Goal: Task Accomplishment & Management: Use online tool/utility

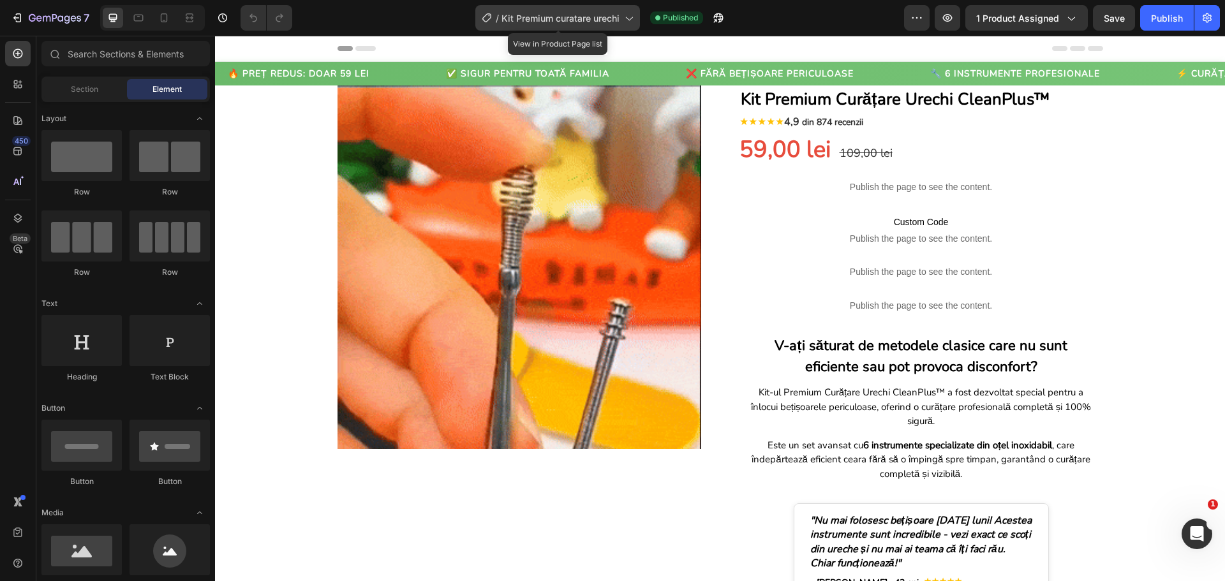
click at [609, 20] on span "Kit Premium curatare urechi" at bounding box center [560, 17] width 118 height 13
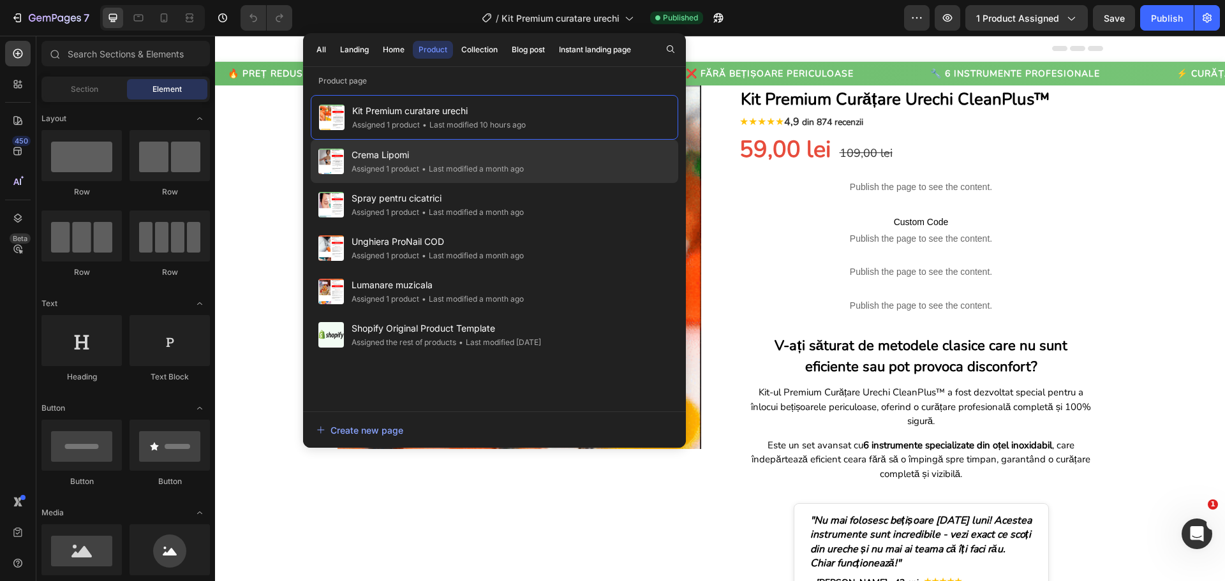
click at [492, 183] on div "Crema Lipomi Assigned 1 product • Last modified a month ago" at bounding box center [494, 204] width 367 height 43
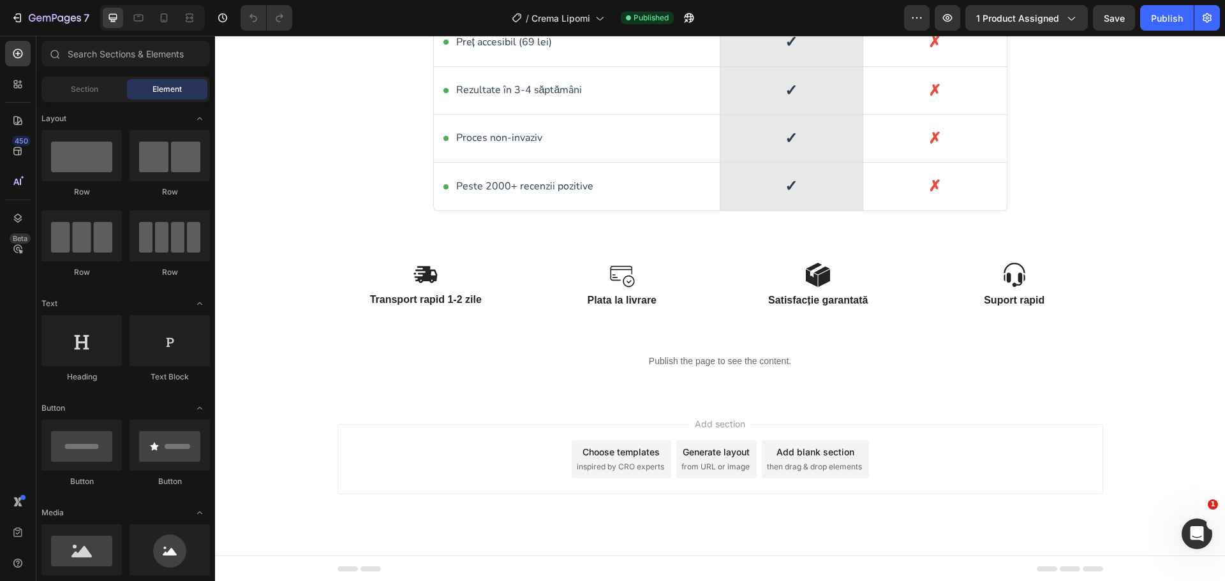
scroll to position [2388, 0]
click at [166, 22] on icon at bounding box center [164, 17] width 13 height 13
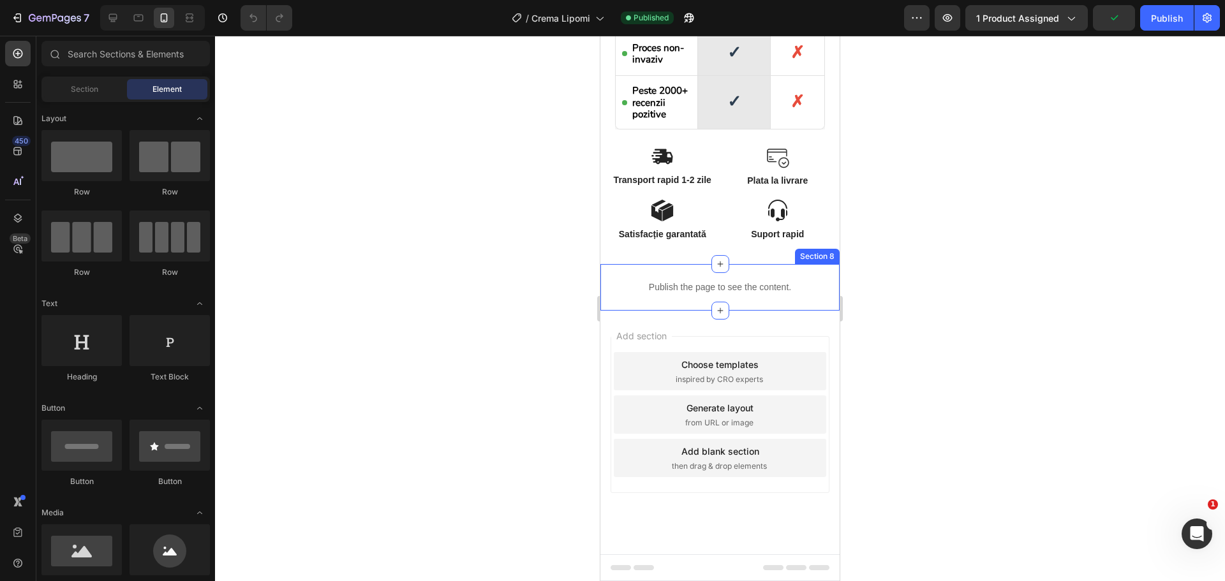
scroll to position [2461, 0]
click at [681, 230] on p "Satisfacție garantată" at bounding box center [662, 233] width 103 height 11
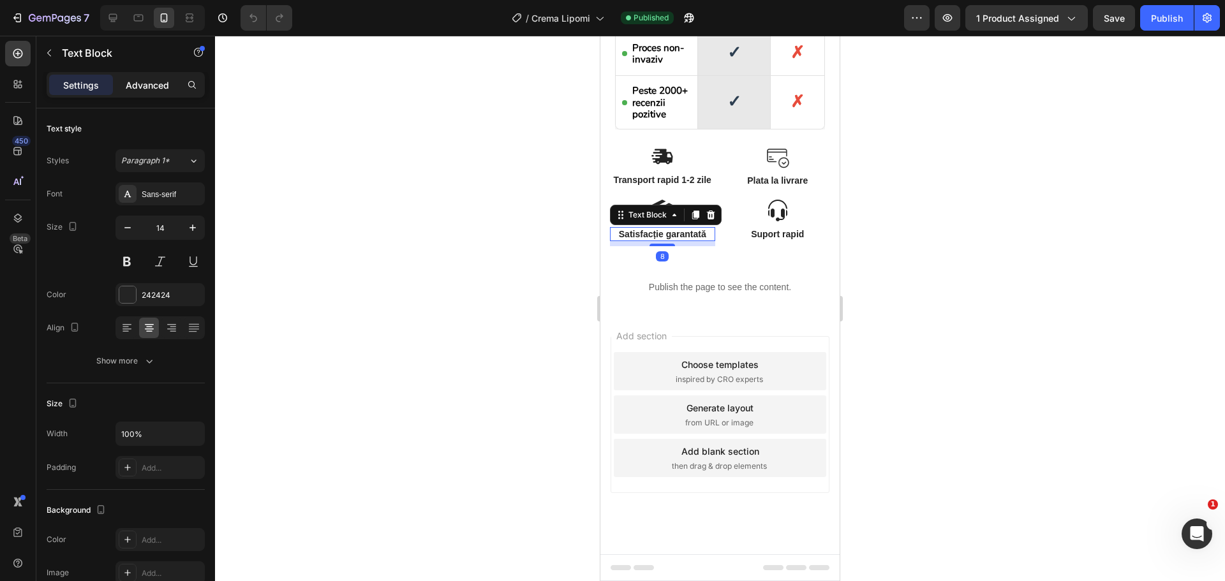
click at [159, 89] on p "Advanced" at bounding box center [147, 84] width 43 height 13
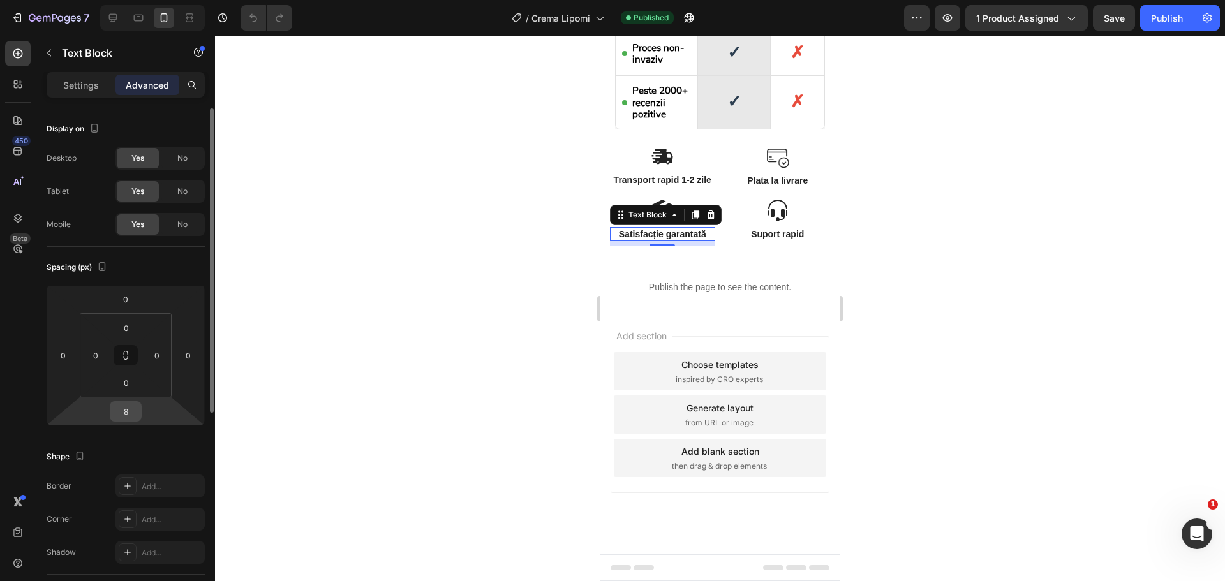
click at [131, 410] on input "8" at bounding box center [126, 411] width 26 height 19
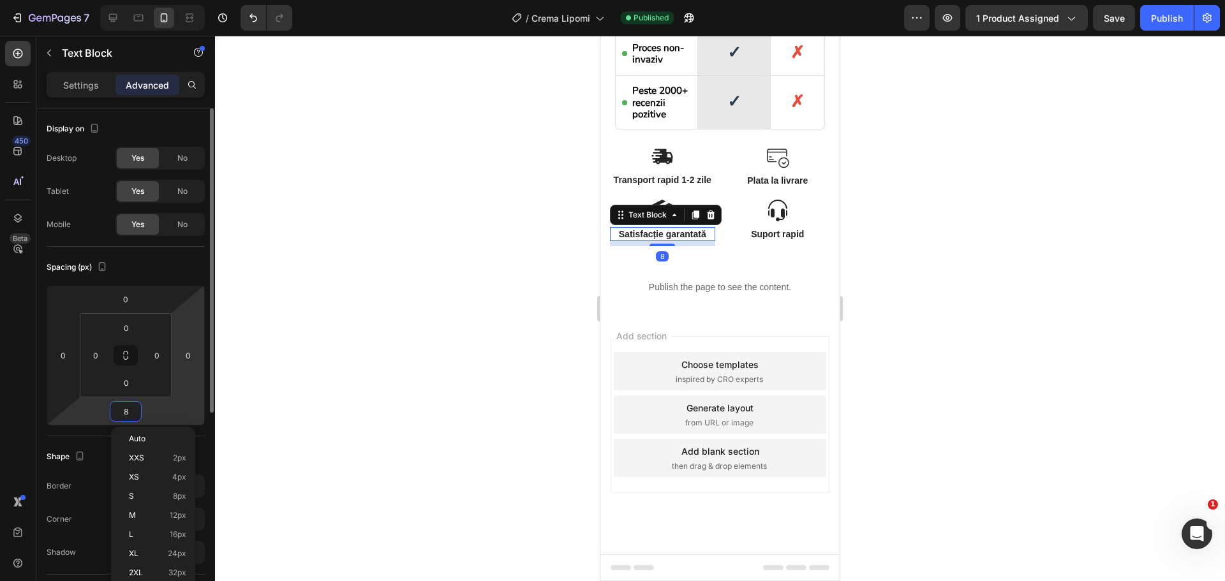
type input "5"
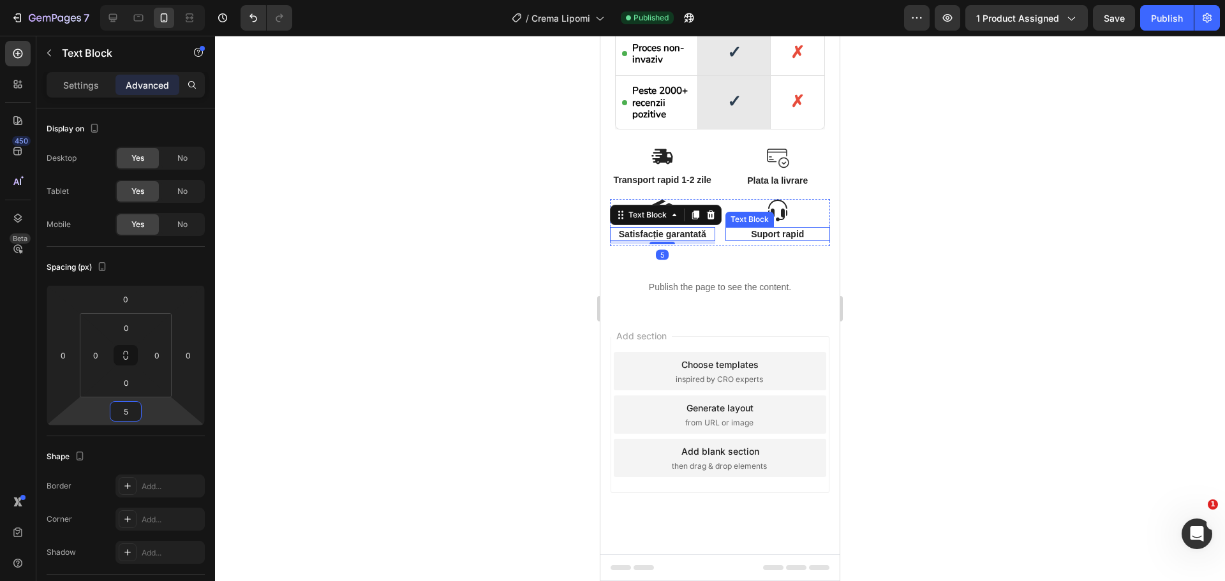
click at [761, 239] on p "Suport rapid" at bounding box center [778, 233] width 103 height 11
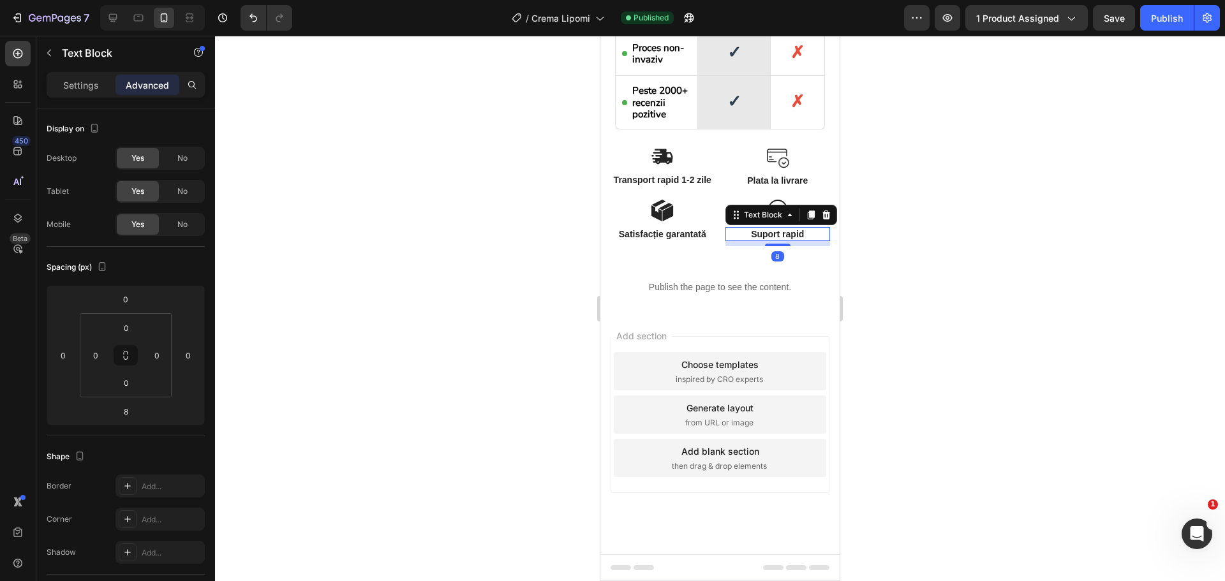
click at [771, 257] on div "8" at bounding box center [777, 256] width 13 height 10
click at [128, 404] on input "8" at bounding box center [126, 411] width 26 height 19
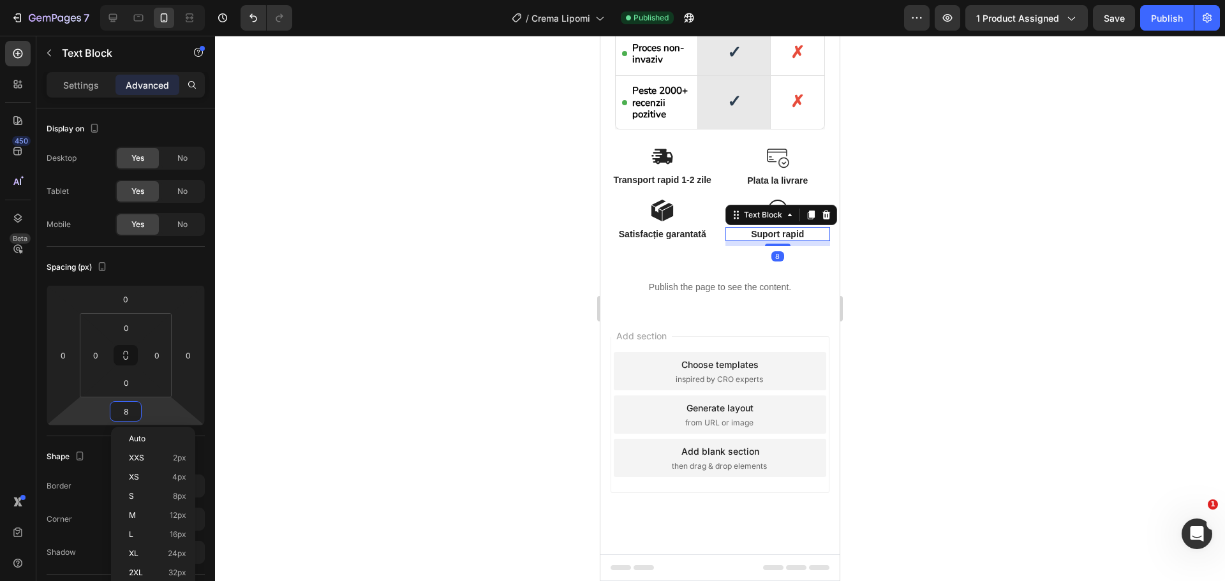
type input "5"
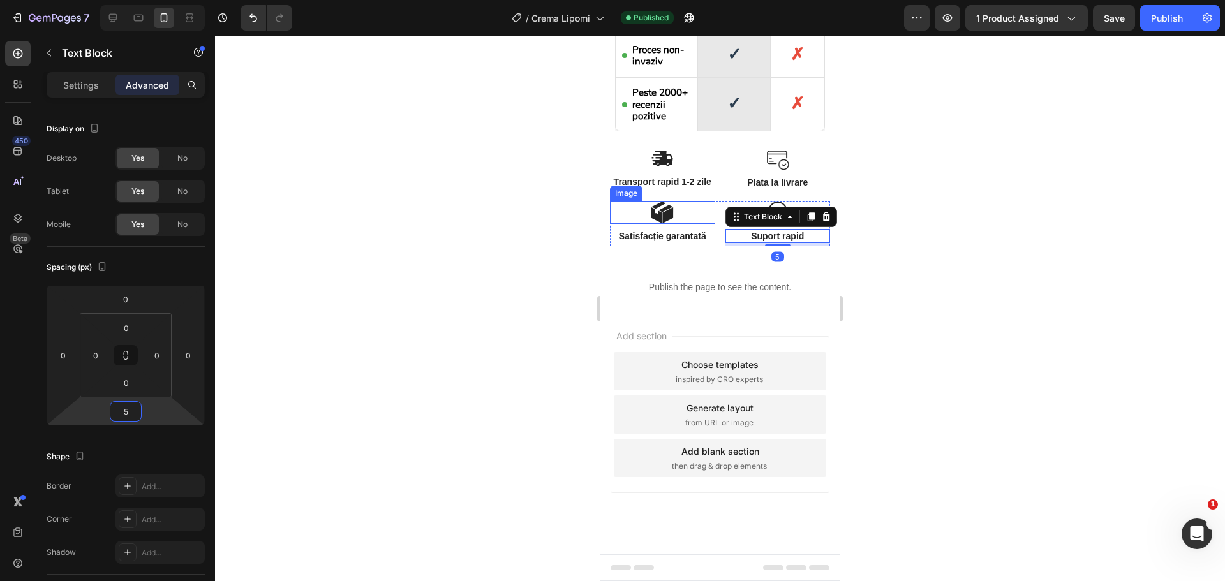
click at [659, 212] on img at bounding box center [662, 212] width 23 height 23
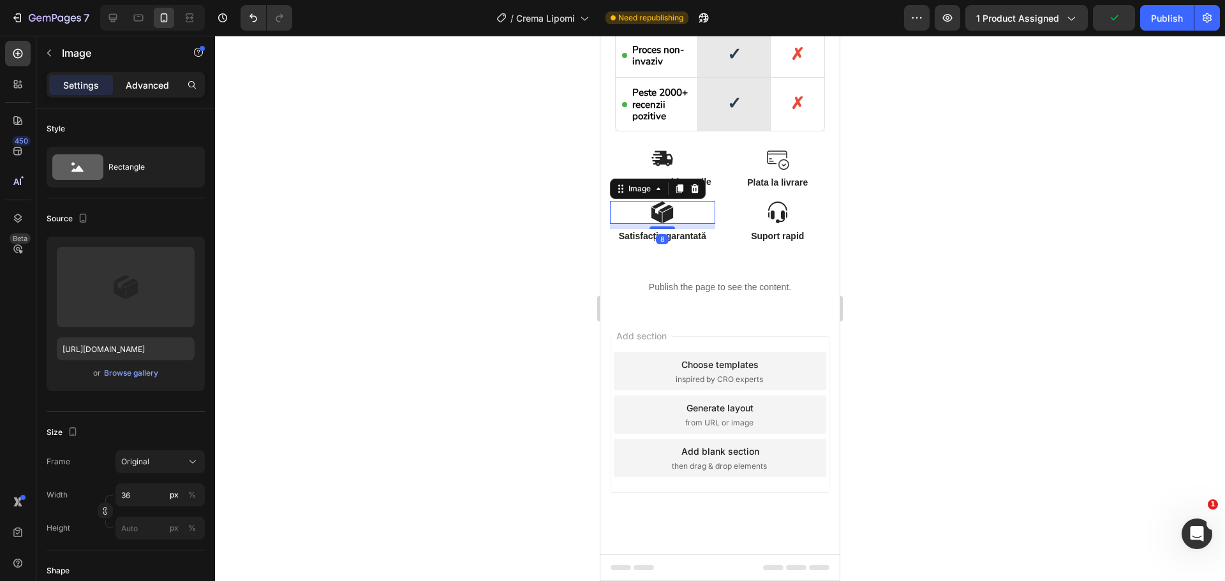
click at [140, 92] on div "Advanced" at bounding box center [147, 85] width 64 height 20
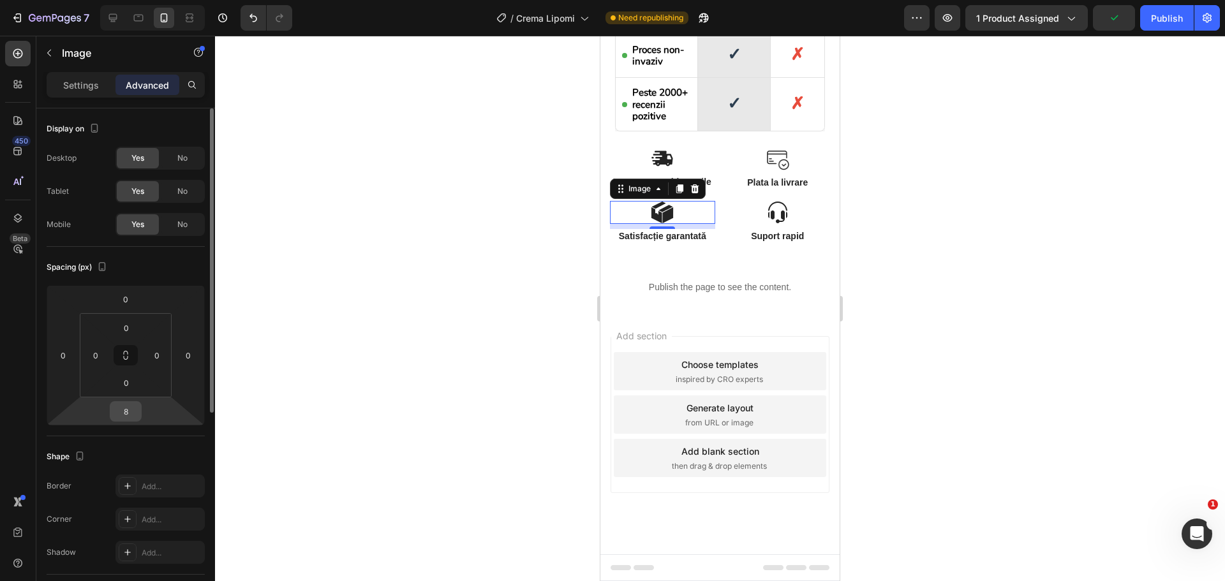
click at [125, 416] on input "8" at bounding box center [126, 411] width 26 height 19
type input "5"
click at [774, 205] on img at bounding box center [777, 212] width 23 height 23
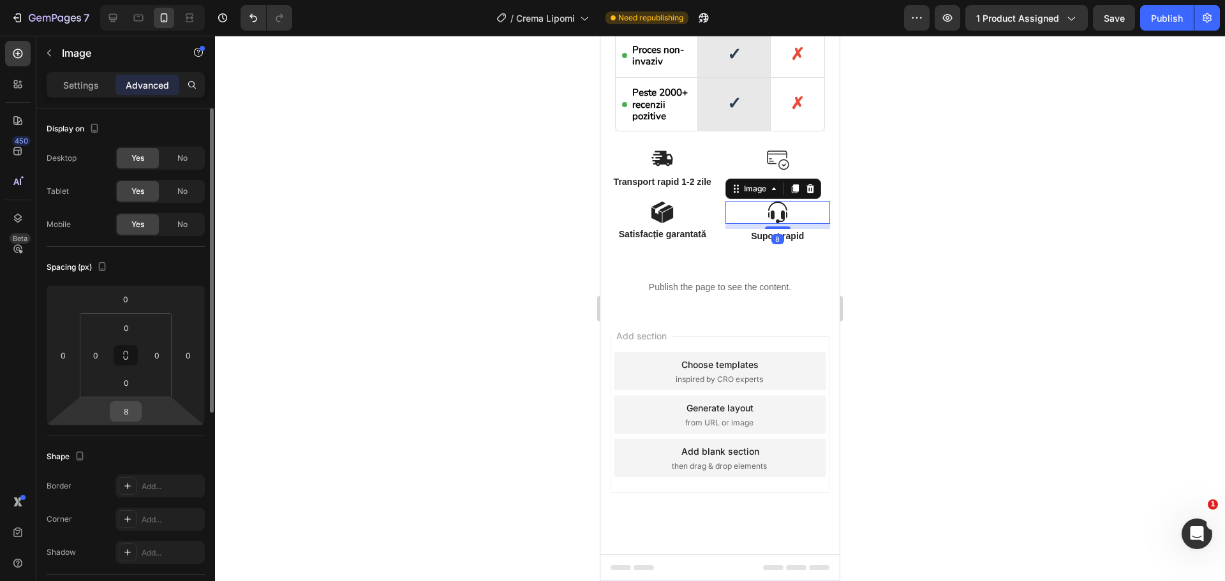
click at [132, 413] on input "8" at bounding box center [126, 411] width 26 height 19
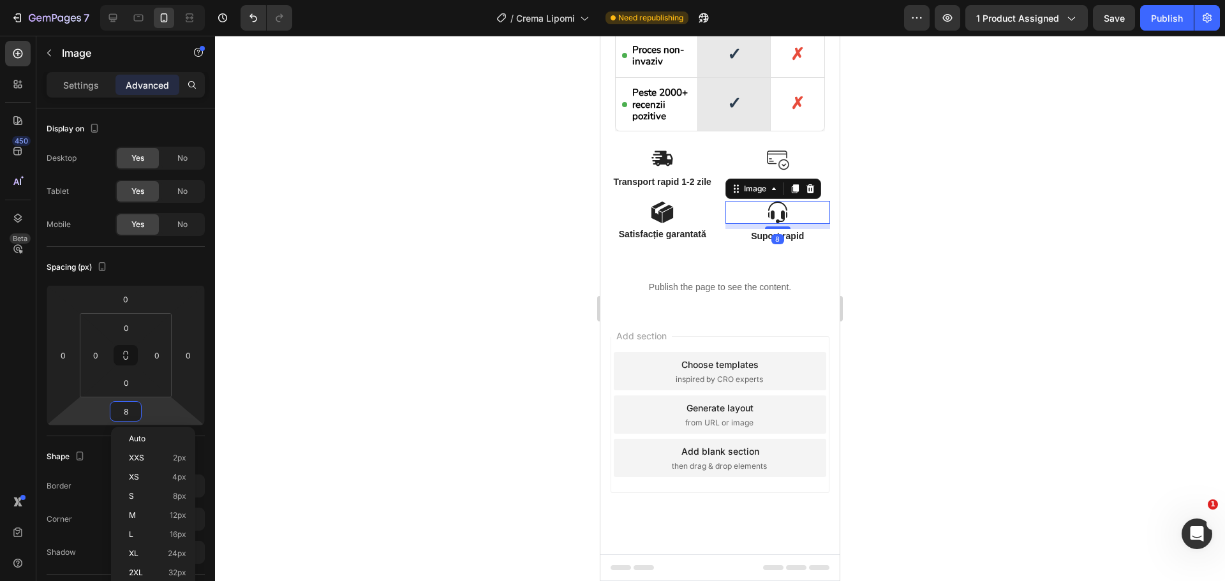
type input "5"
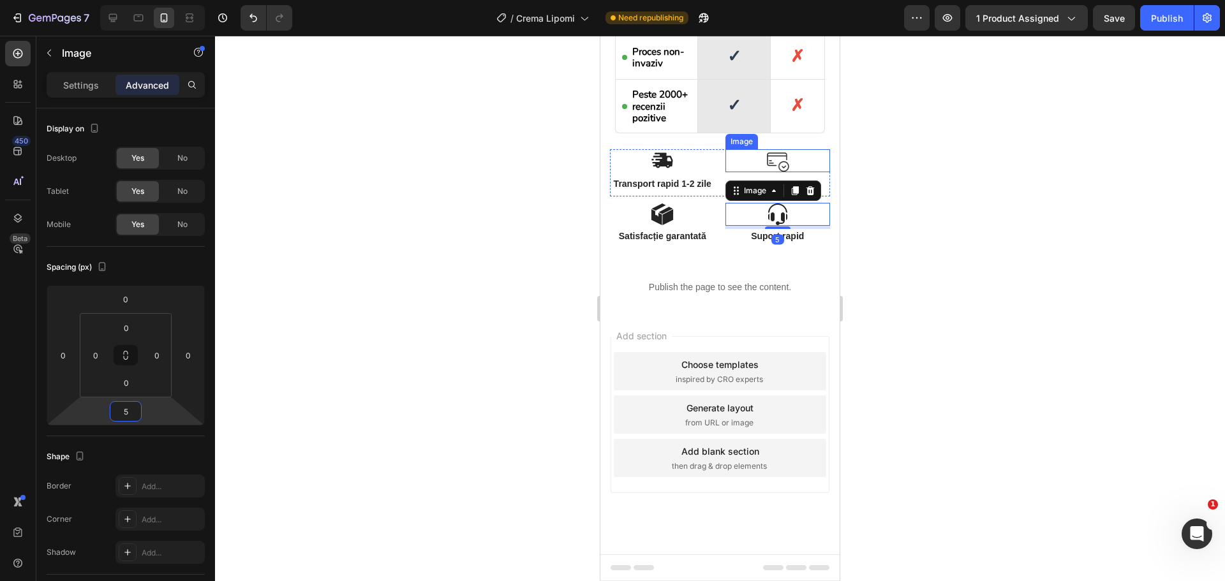
click at [776, 155] on img at bounding box center [777, 160] width 23 height 23
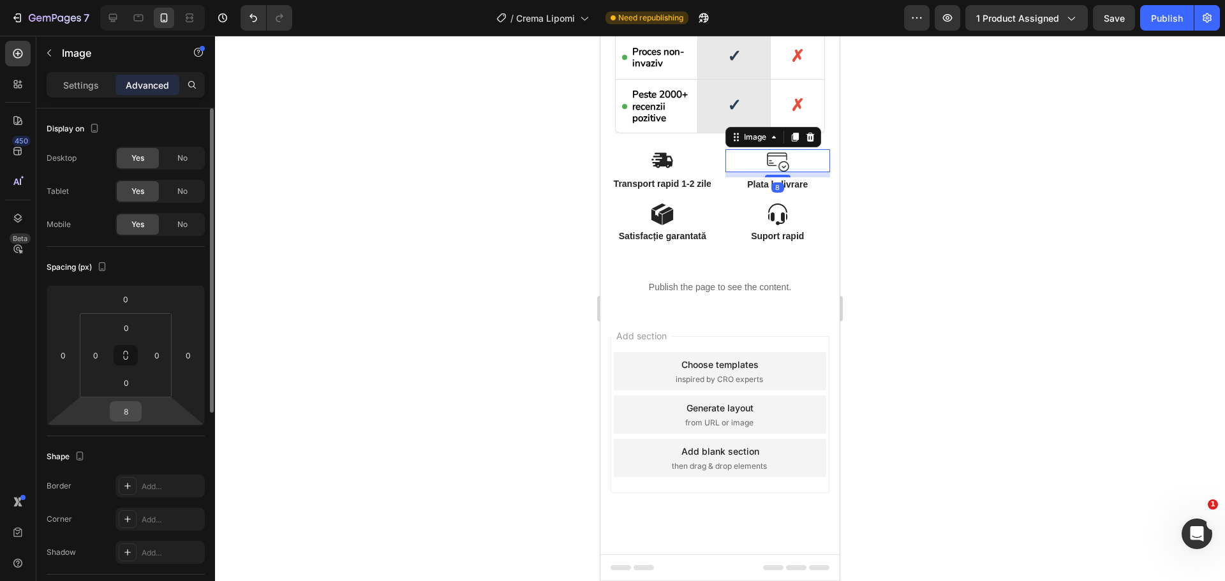
click at [133, 412] on input "8" at bounding box center [126, 411] width 26 height 19
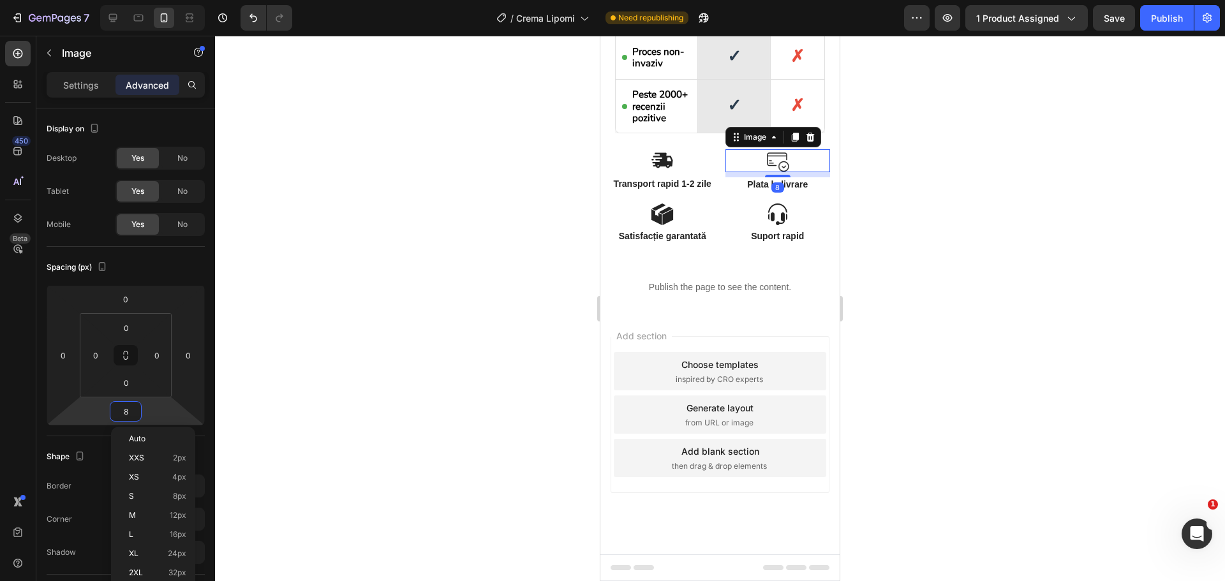
type input "5"
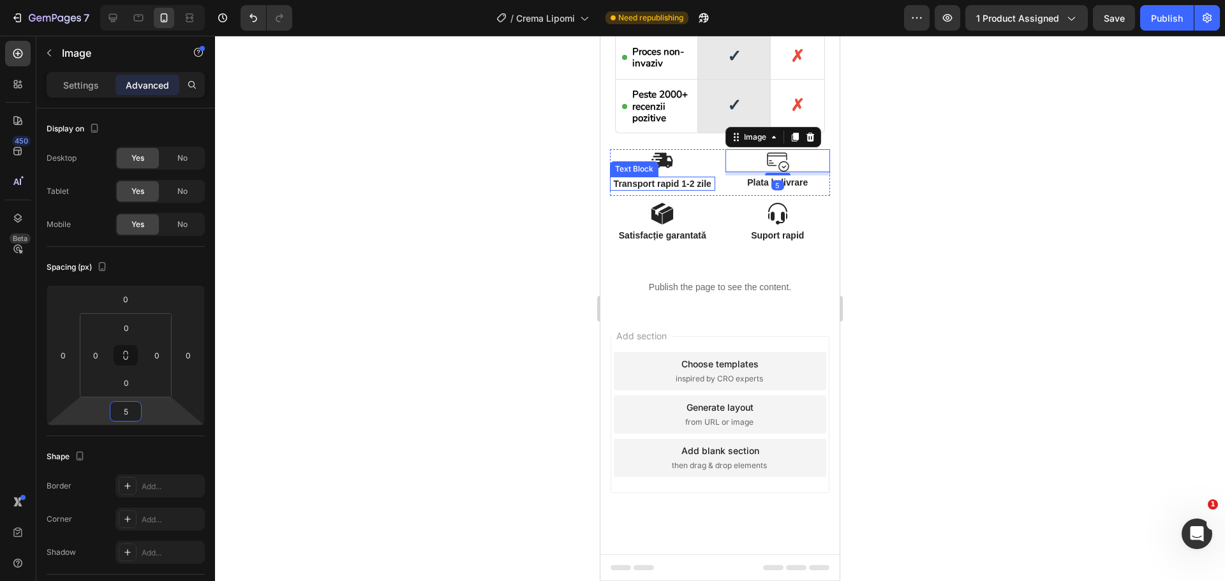
click at [654, 177] on div "Transport rapid 1-2 zile" at bounding box center [662, 184] width 105 height 14
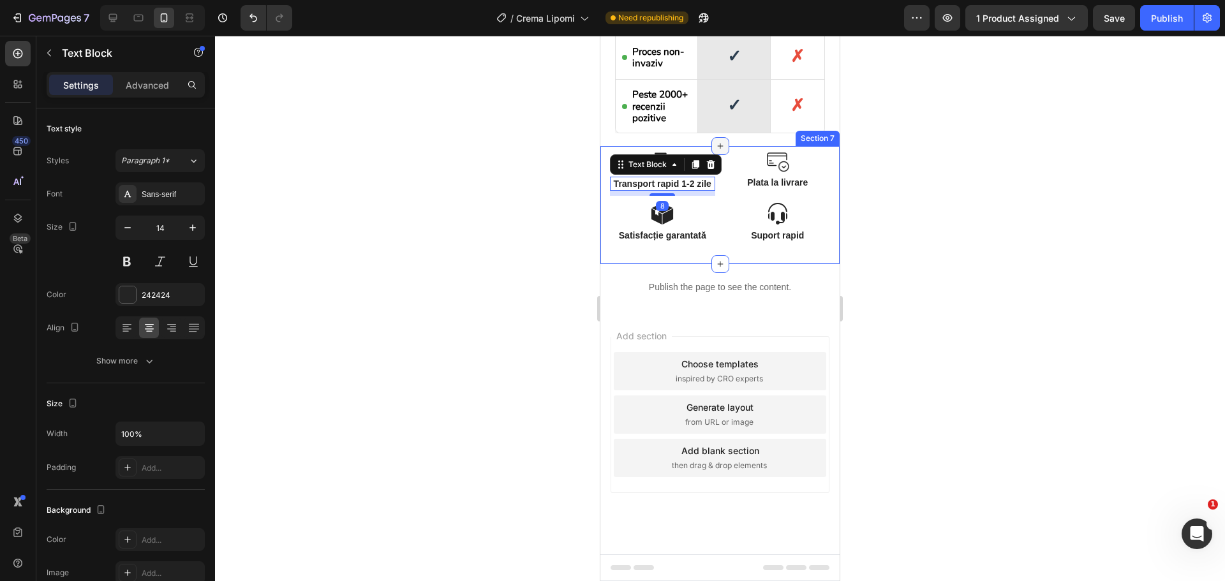
click at [711, 137] on div at bounding box center [720, 146] width 18 height 18
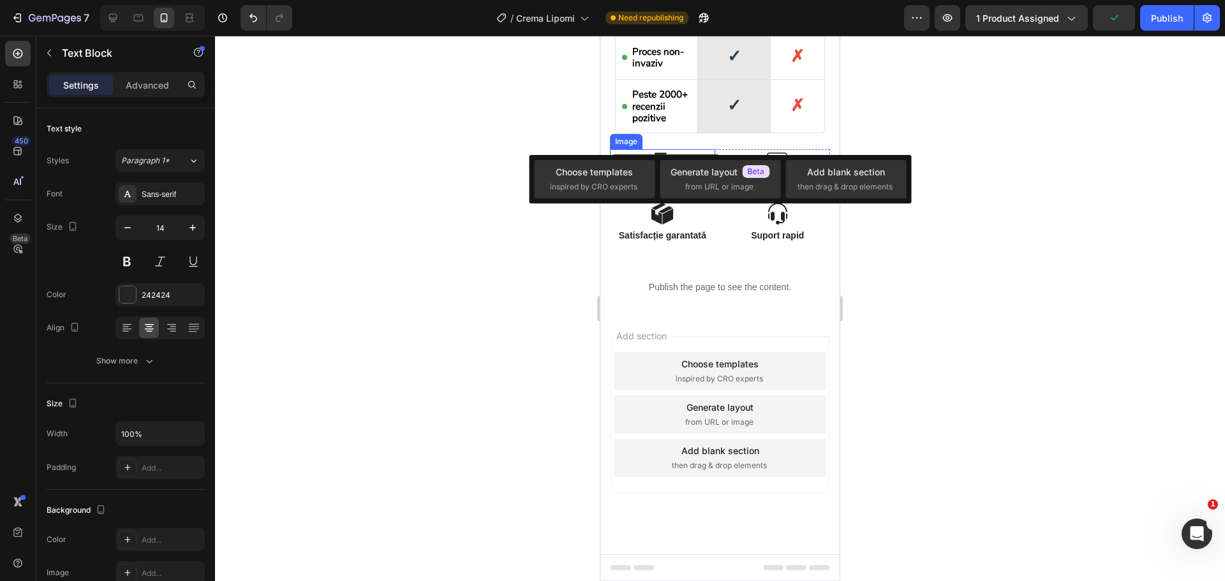
click at [660, 149] on img at bounding box center [662, 160] width 23 height 22
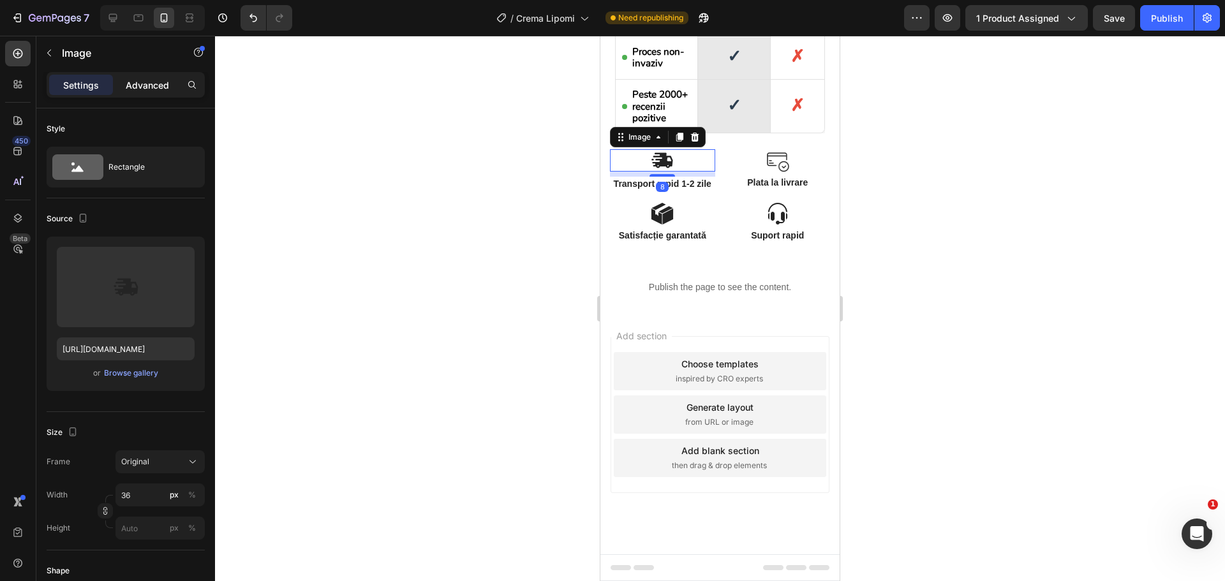
click at [129, 78] on p "Advanced" at bounding box center [147, 84] width 43 height 13
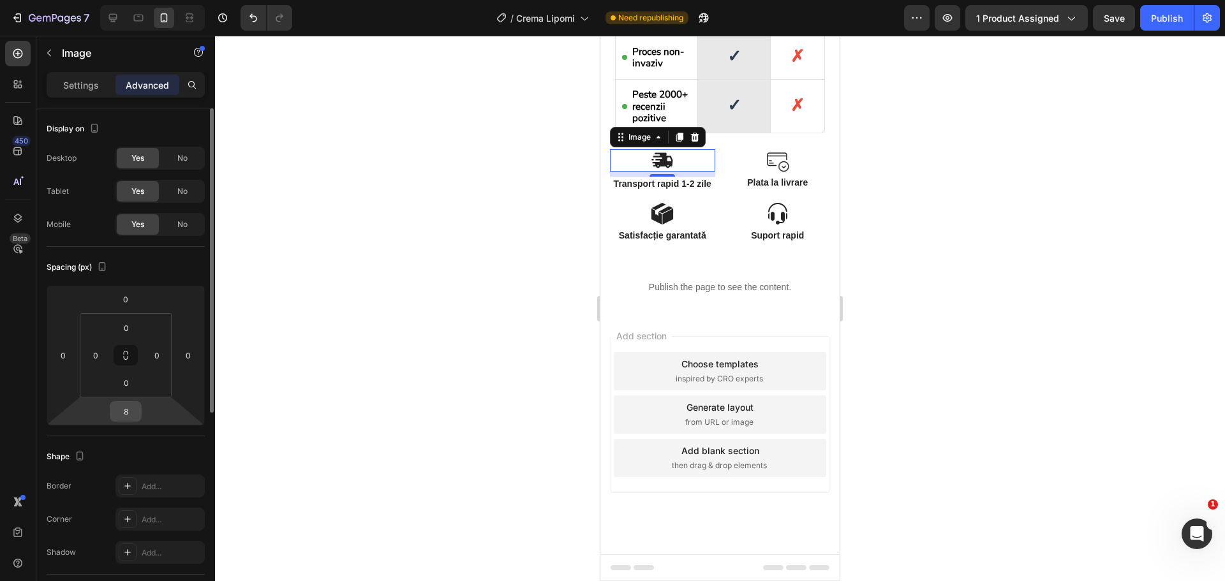
click at [127, 418] on input "8" at bounding box center [126, 411] width 26 height 19
type input "5"
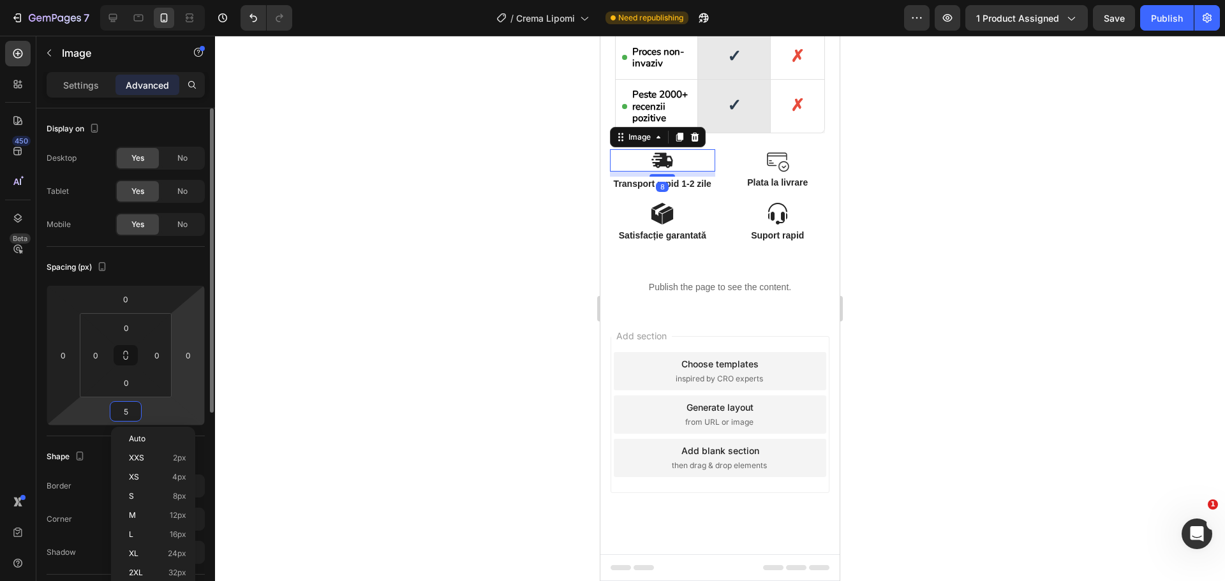
scroll to position [2455, 0]
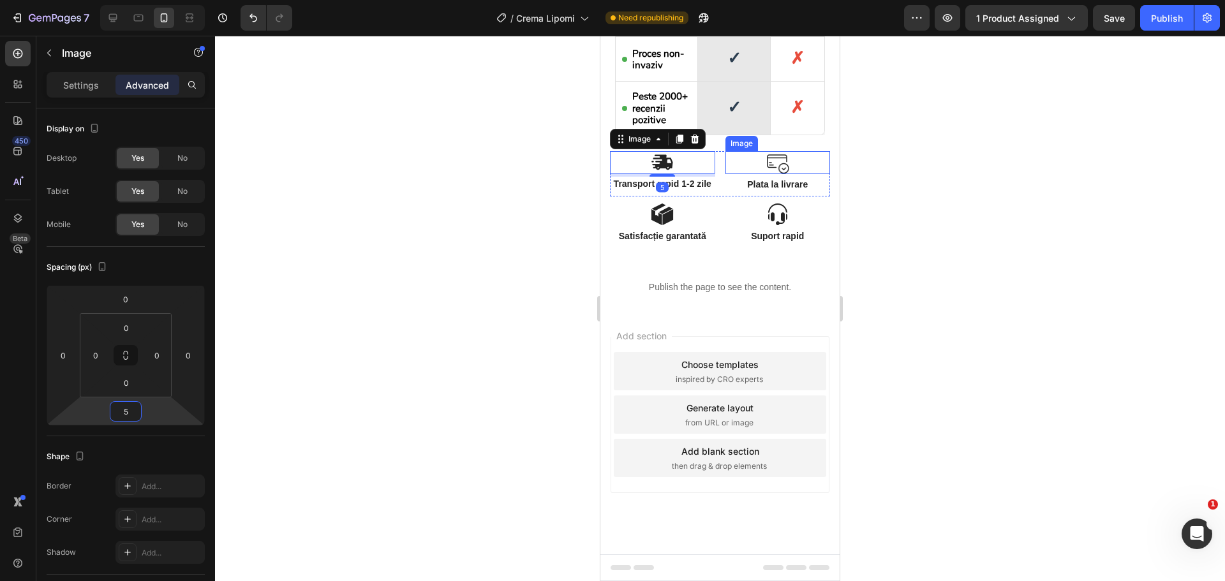
click at [766, 151] on img at bounding box center [777, 162] width 23 height 23
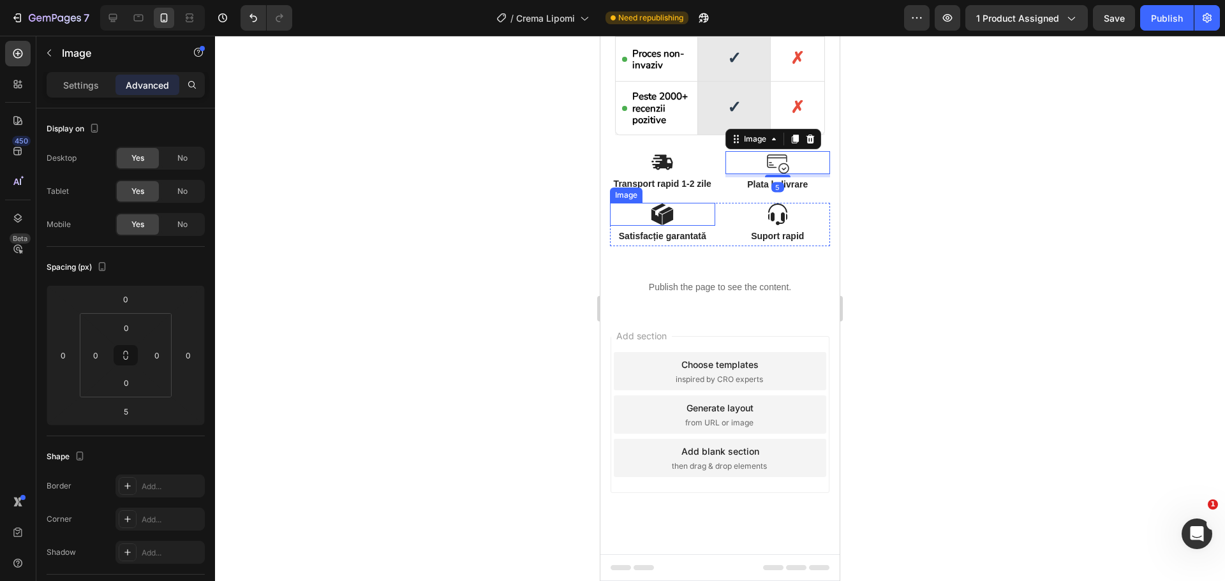
click at [663, 218] on img at bounding box center [662, 214] width 23 height 23
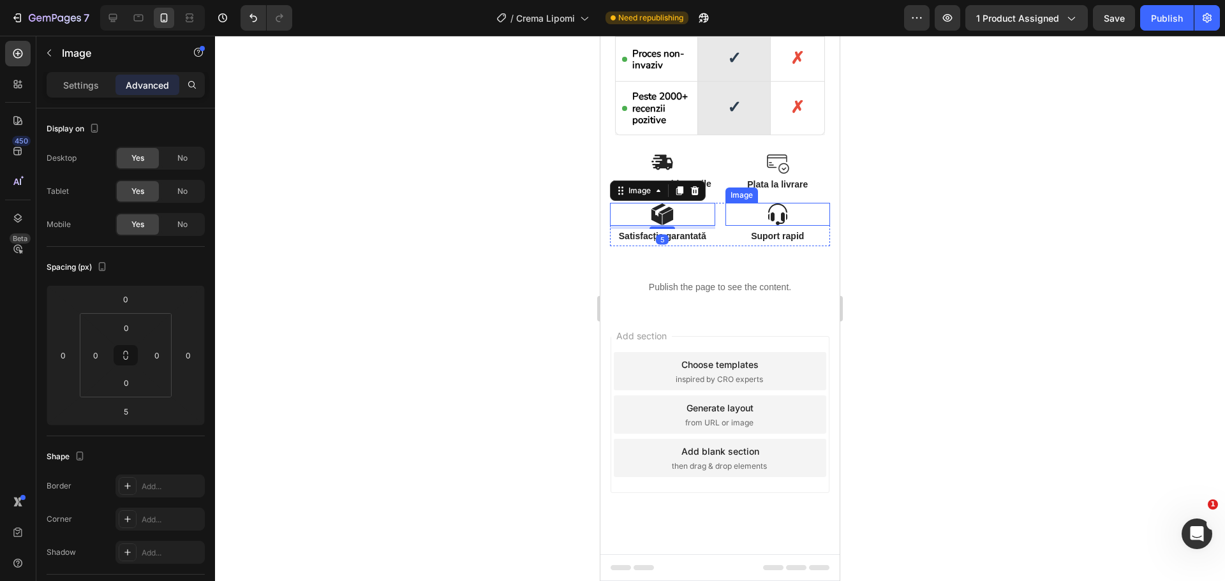
click at [784, 211] on div at bounding box center [777, 214] width 105 height 23
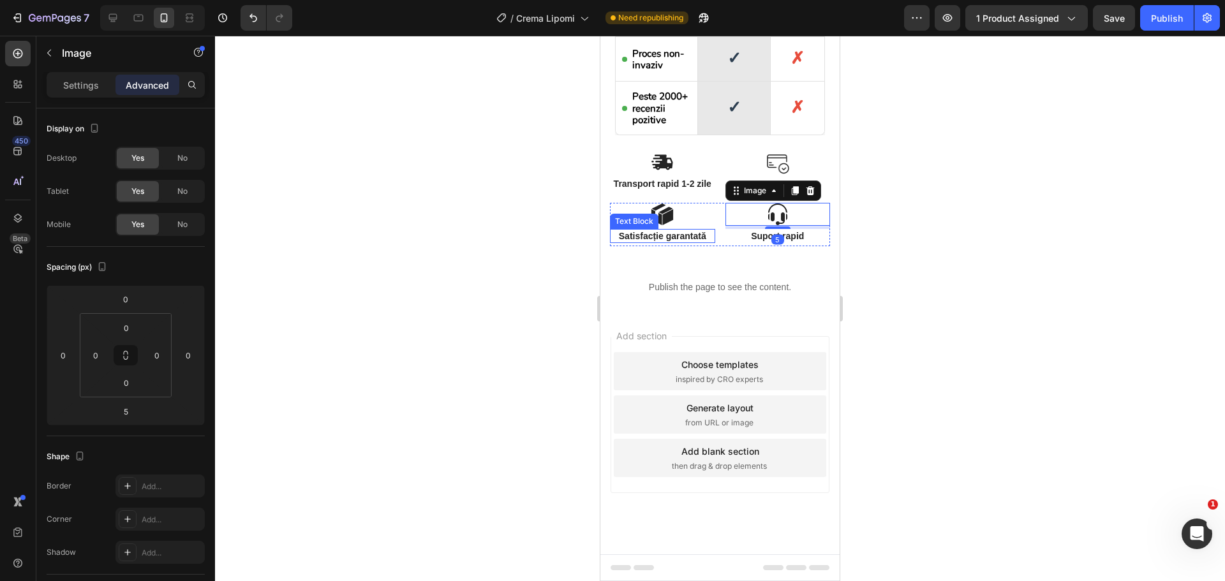
click at [664, 240] on p "Satisfacție garantată" at bounding box center [662, 235] width 103 height 11
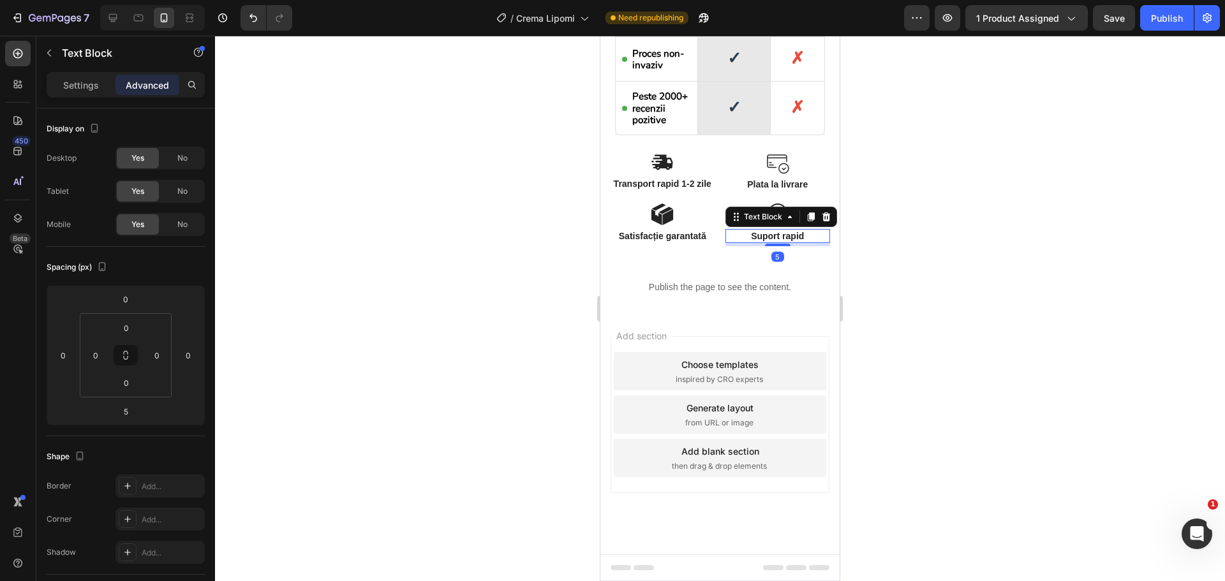
click at [757, 237] on p "Suport rapid" at bounding box center [778, 235] width 103 height 11
click at [661, 181] on p "Transport rapid 1-2 zile" at bounding box center [662, 183] width 103 height 11
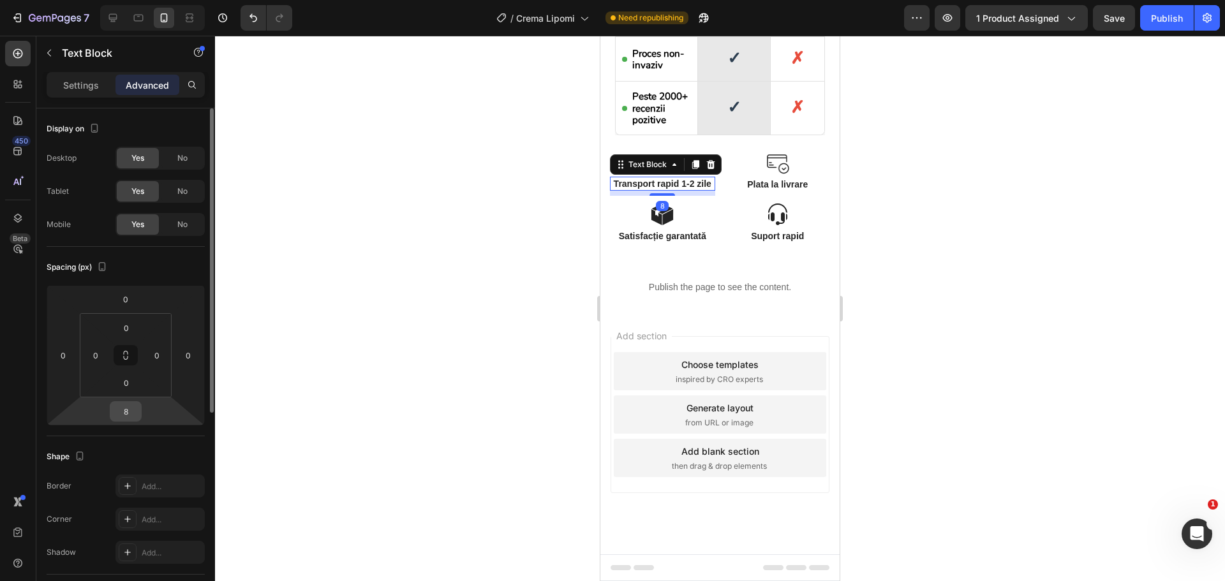
click at [127, 408] on input "8" at bounding box center [126, 411] width 26 height 19
type input "5"
click at [766, 179] on p "Plata la livrare" at bounding box center [778, 184] width 103 height 11
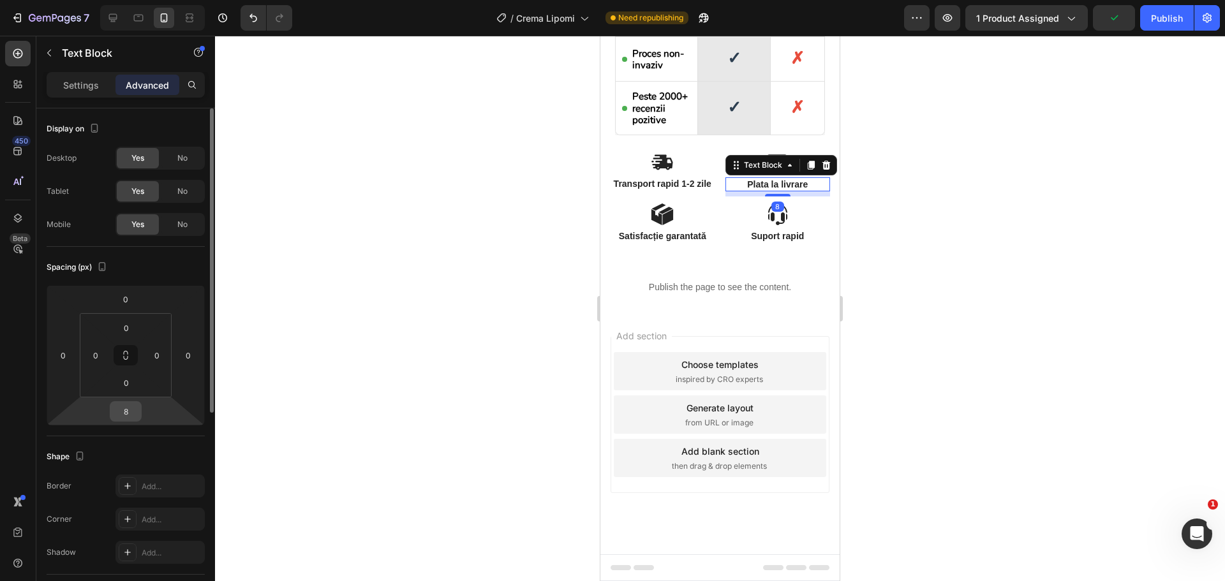
click at [126, 413] on input "8" at bounding box center [126, 411] width 26 height 19
type input "5"
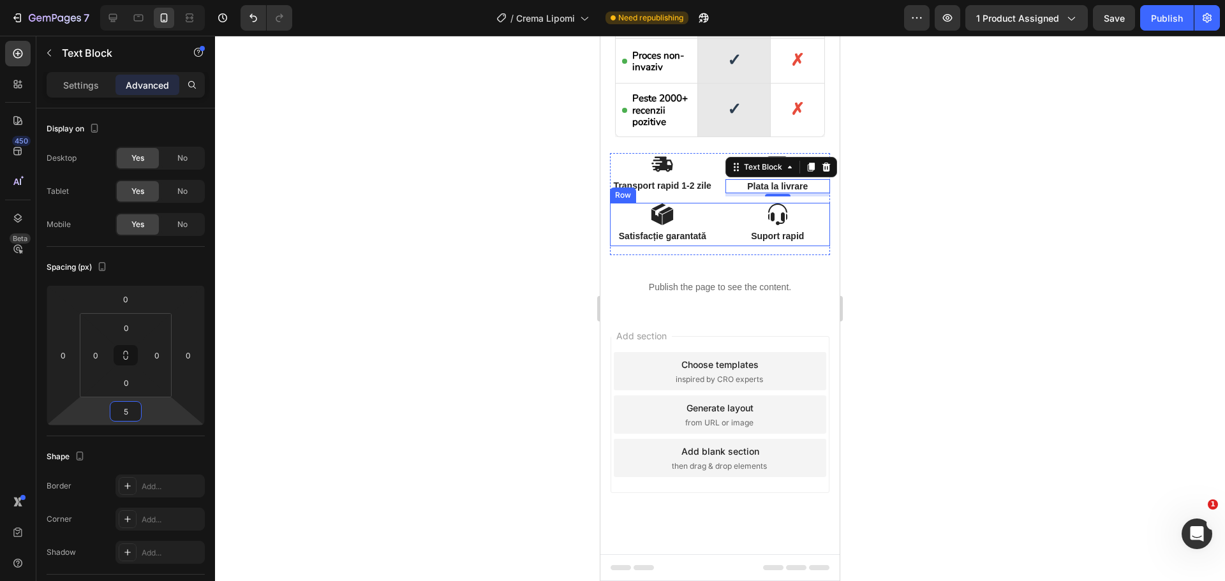
click at [705, 228] on div "Image Satisfacție garantată Text Block" at bounding box center [662, 224] width 105 height 43
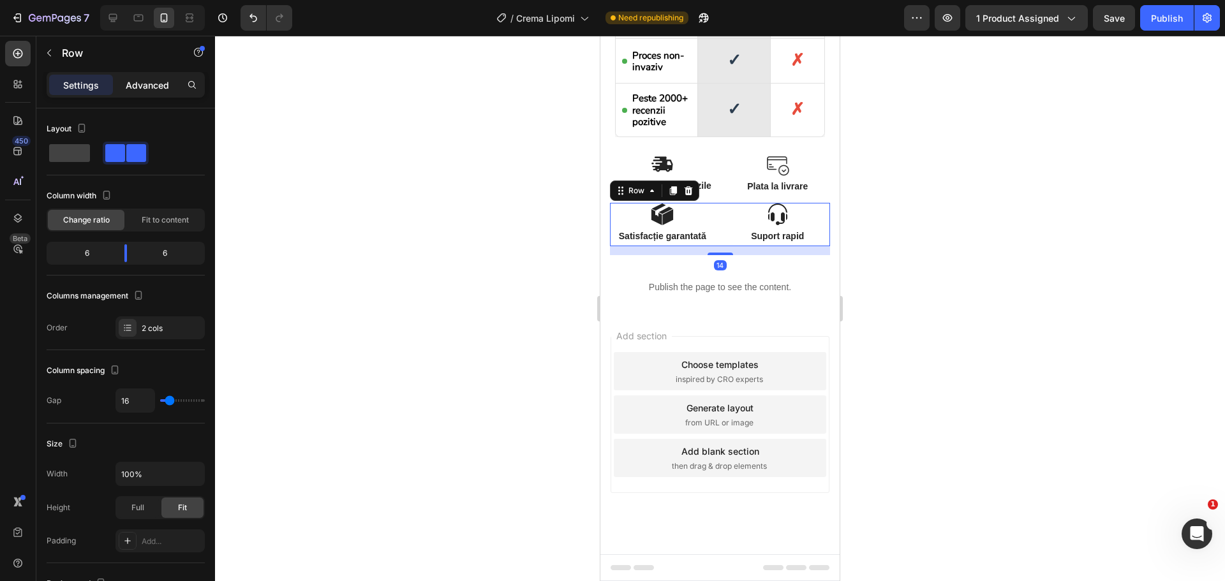
click at [148, 85] on p "Advanced" at bounding box center [147, 84] width 43 height 13
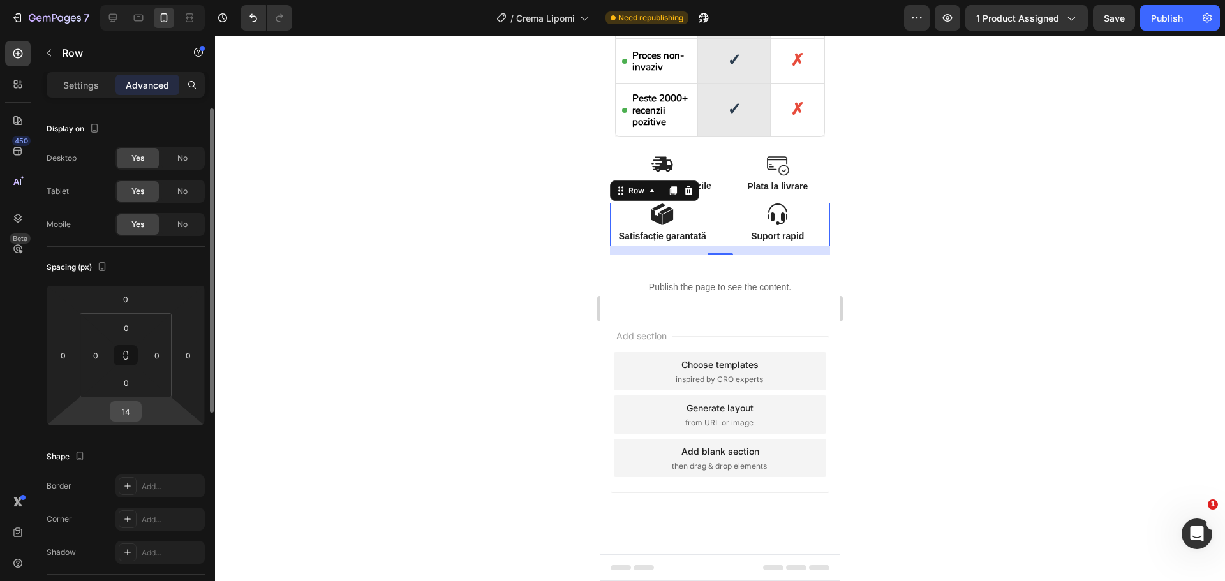
click at [134, 410] on input "14" at bounding box center [126, 411] width 26 height 19
type input "5"
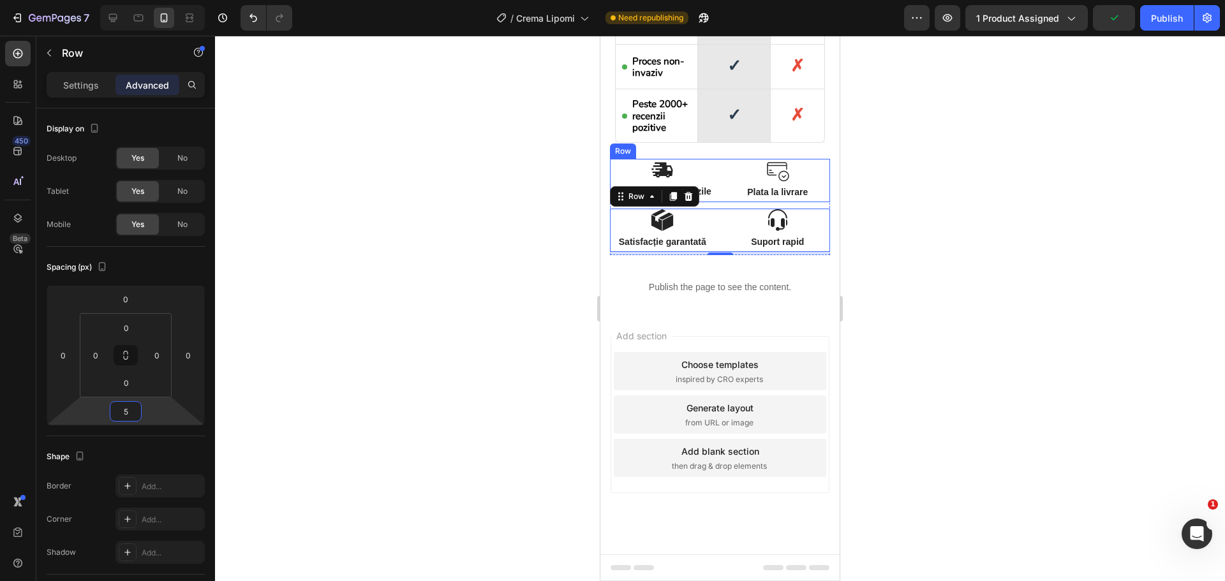
click at [717, 174] on div "Image Transport rapid 1-2 zile Text Block Image Plata la livrare Text Block Row" at bounding box center [720, 180] width 220 height 43
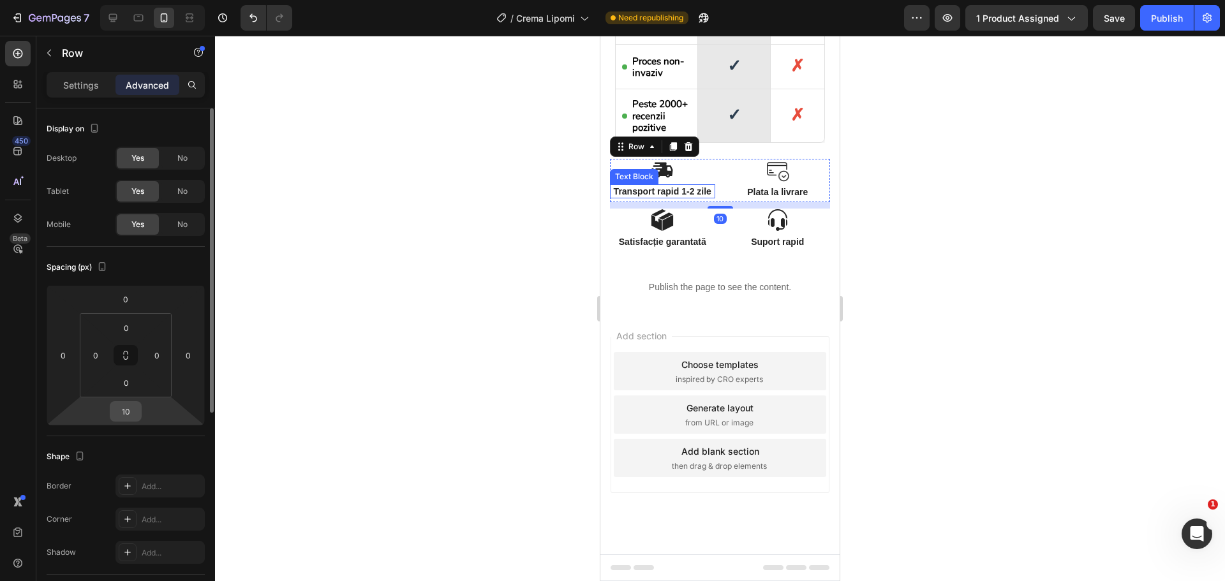
click at [133, 415] on input "10" at bounding box center [126, 411] width 26 height 19
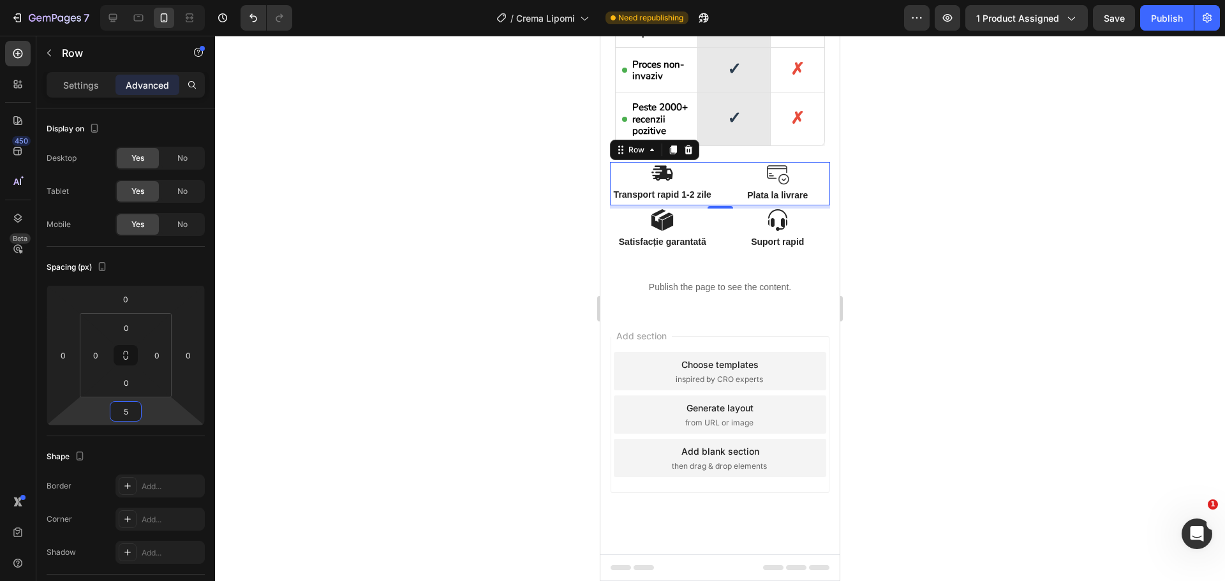
type input "5"
click at [714, 215] on div "5" at bounding box center [720, 219] width 13 height 10
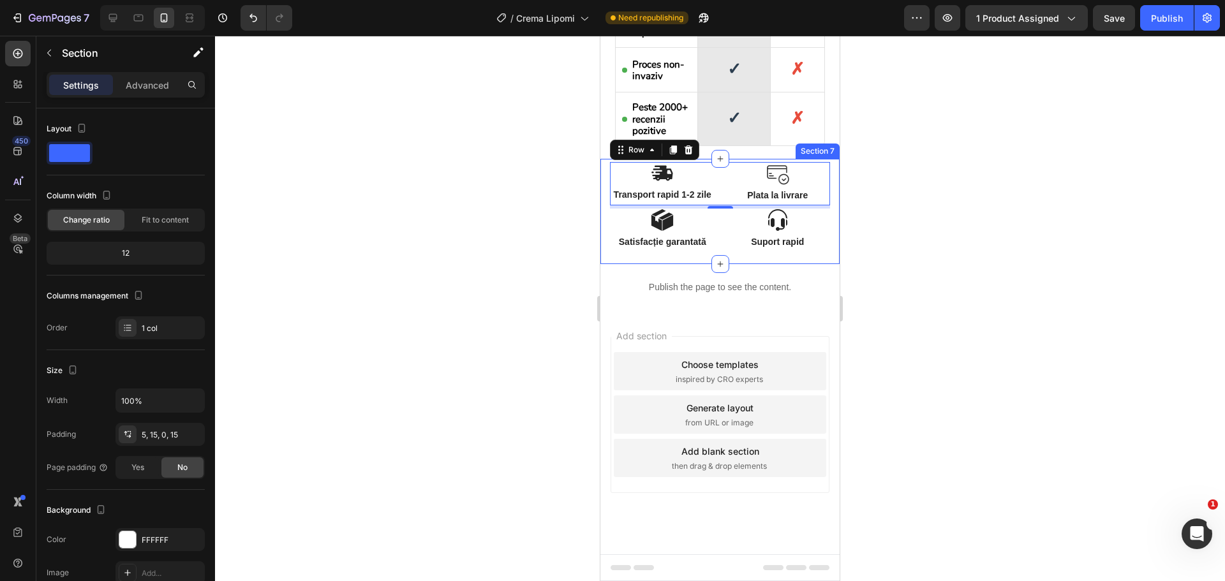
click at [688, 258] on div "Image Transport rapid 1-2 zile Text Block Image Plata la livrare Text Block Row…" at bounding box center [720, 213] width 220 height 102
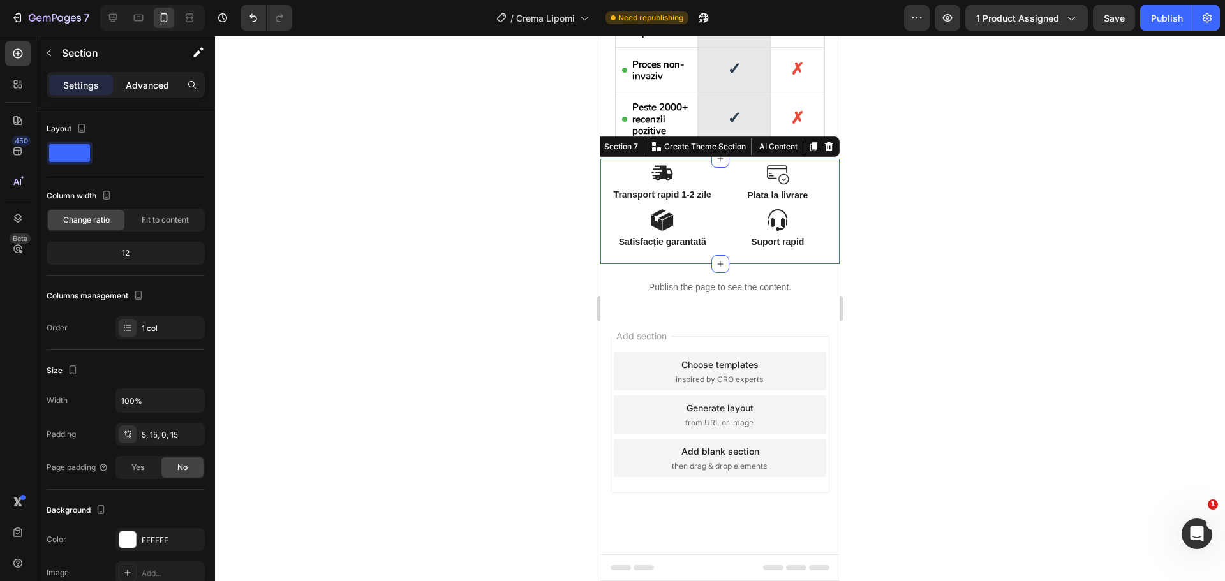
click at [128, 76] on div "Advanced" at bounding box center [147, 85] width 64 height 20
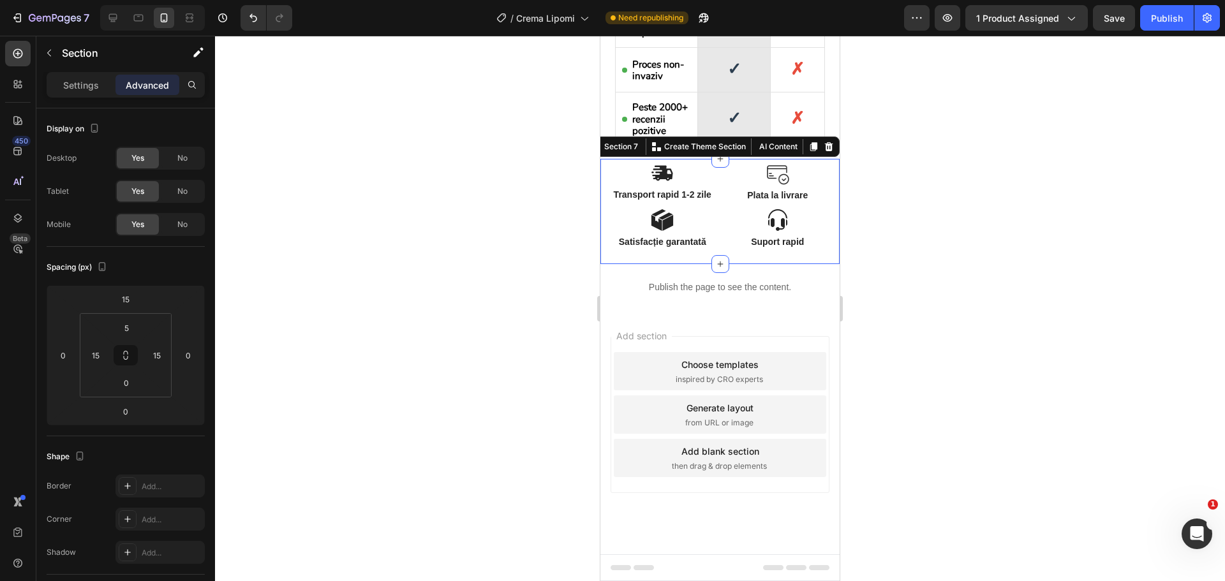
click at [725, 332] on div "Add section Choose templates inspired by CRO experts Generate layout from URL o…" at bounding box center [719, 433] width 239 height 244
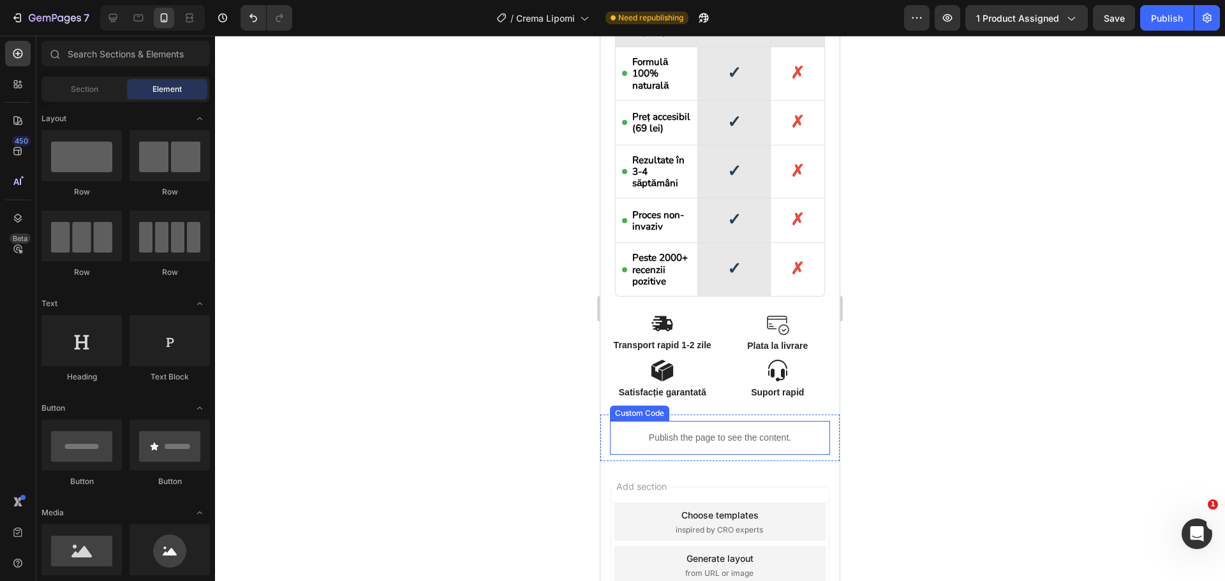
scroll to position [2189, 0]
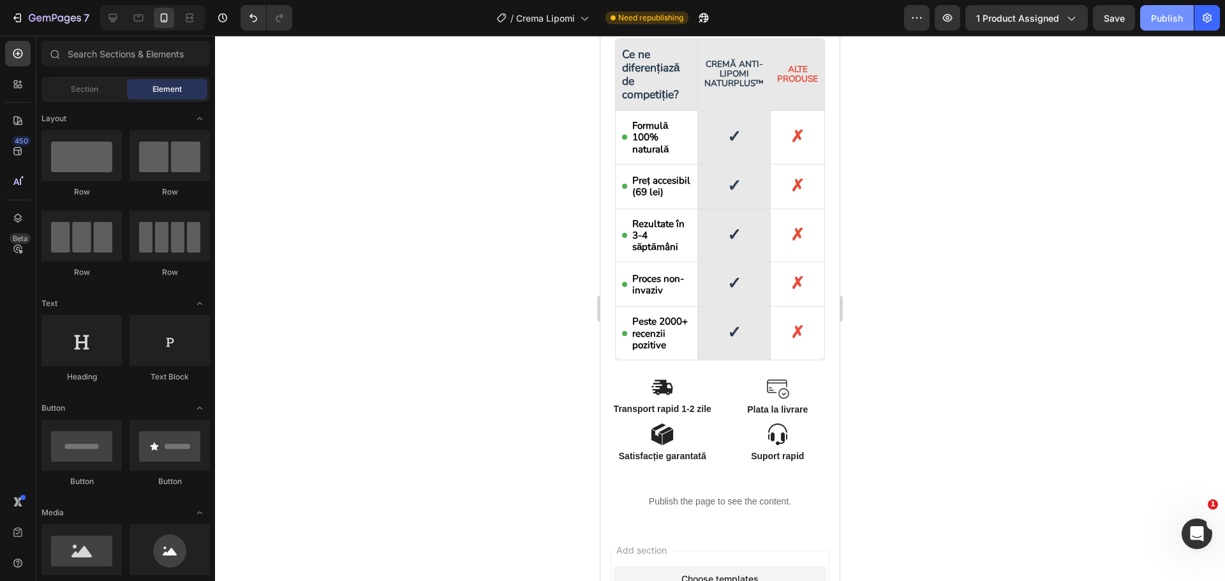
click at [1180, 25] on button "Publish" at bounding box center [1167, 18] width 54 height 26
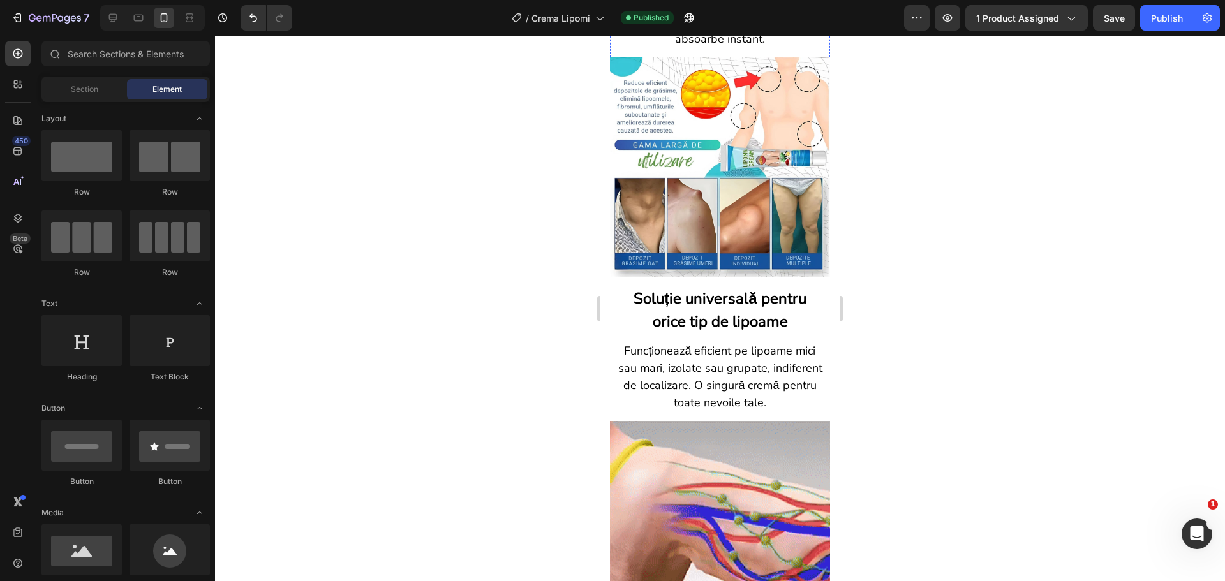
scroll to position [988, 0]
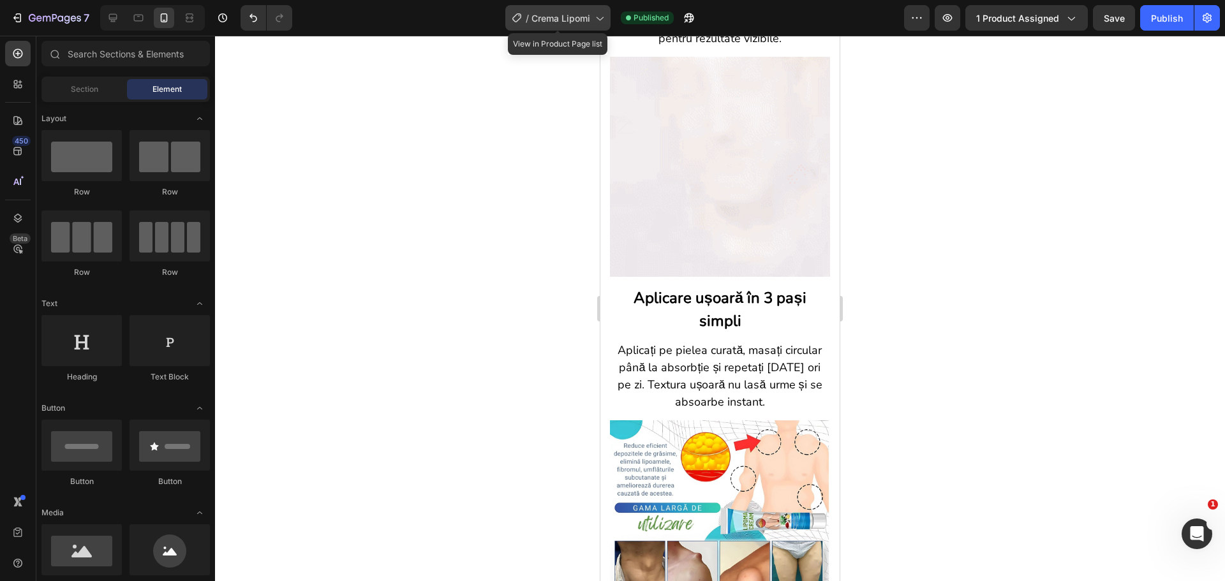
click at [578, 24] on span "Crema Lipomi" at bounding box center [560, 17] width 59 height 13
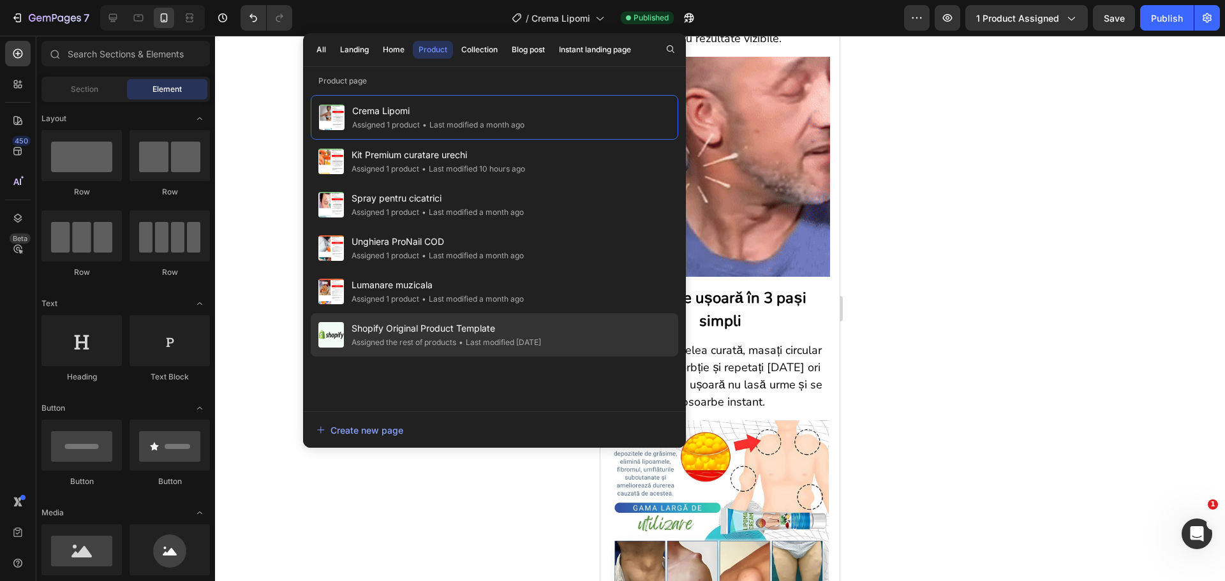
click at [415, 325] on span "Shopify Original Product Template" at bounding box center [445, 328] width 189 height 15
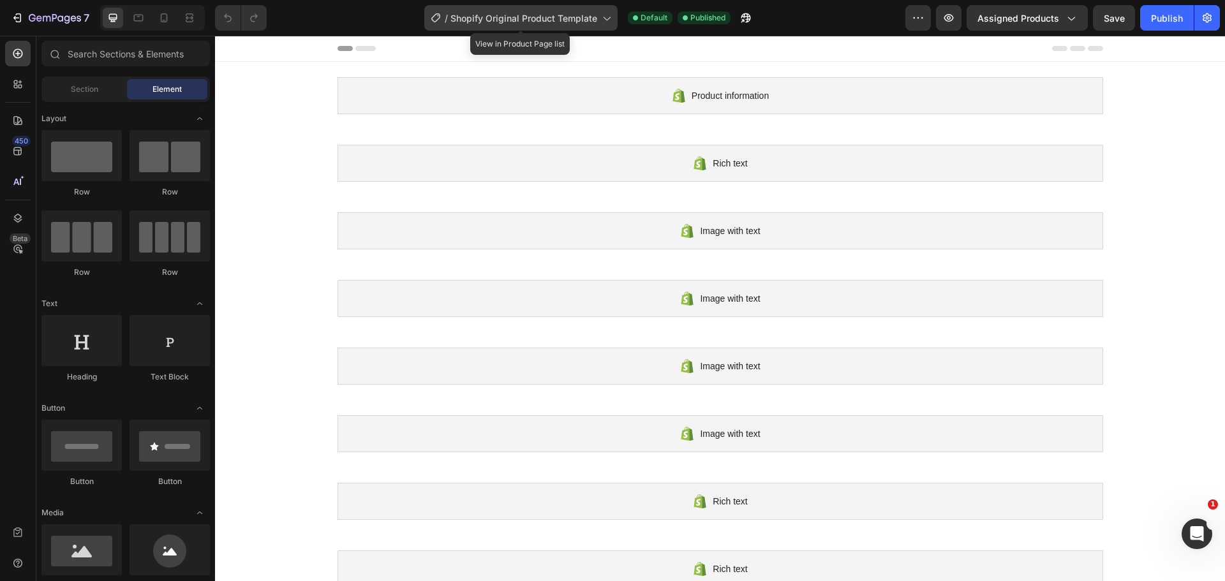
click at [545, 24] on span "Shopify Original Product Template" at bounding box center [523, 17] width 147 height 13
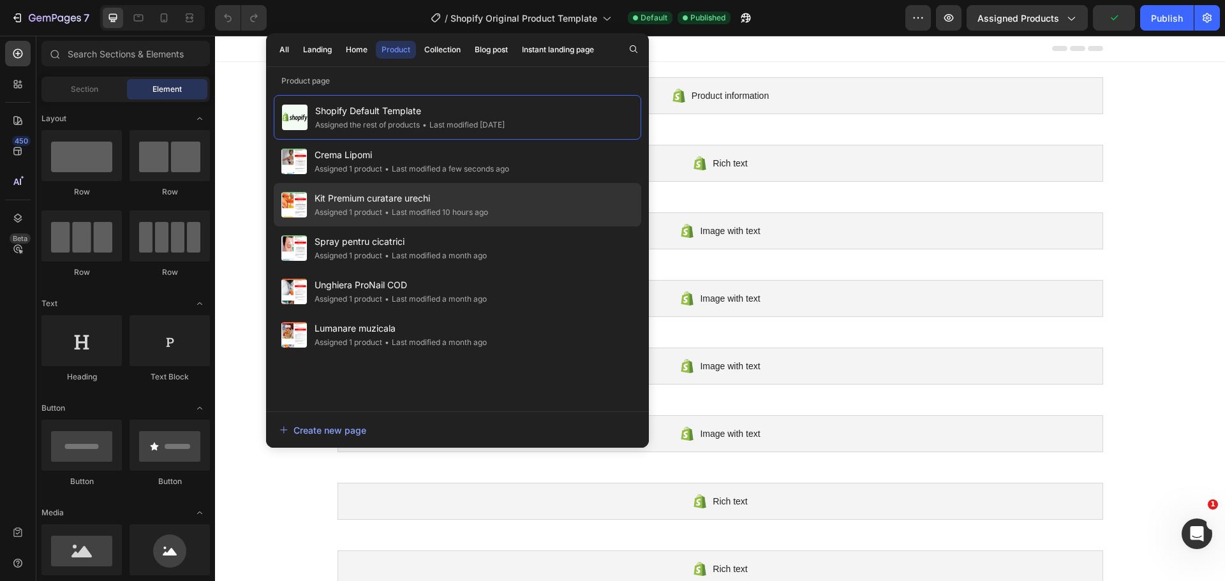
click at [381, 209] on div "Assigned 1 product" at bounding box center [348, 212] width 68 height 13
